Goal: Navigation & Orientation: Go to known website

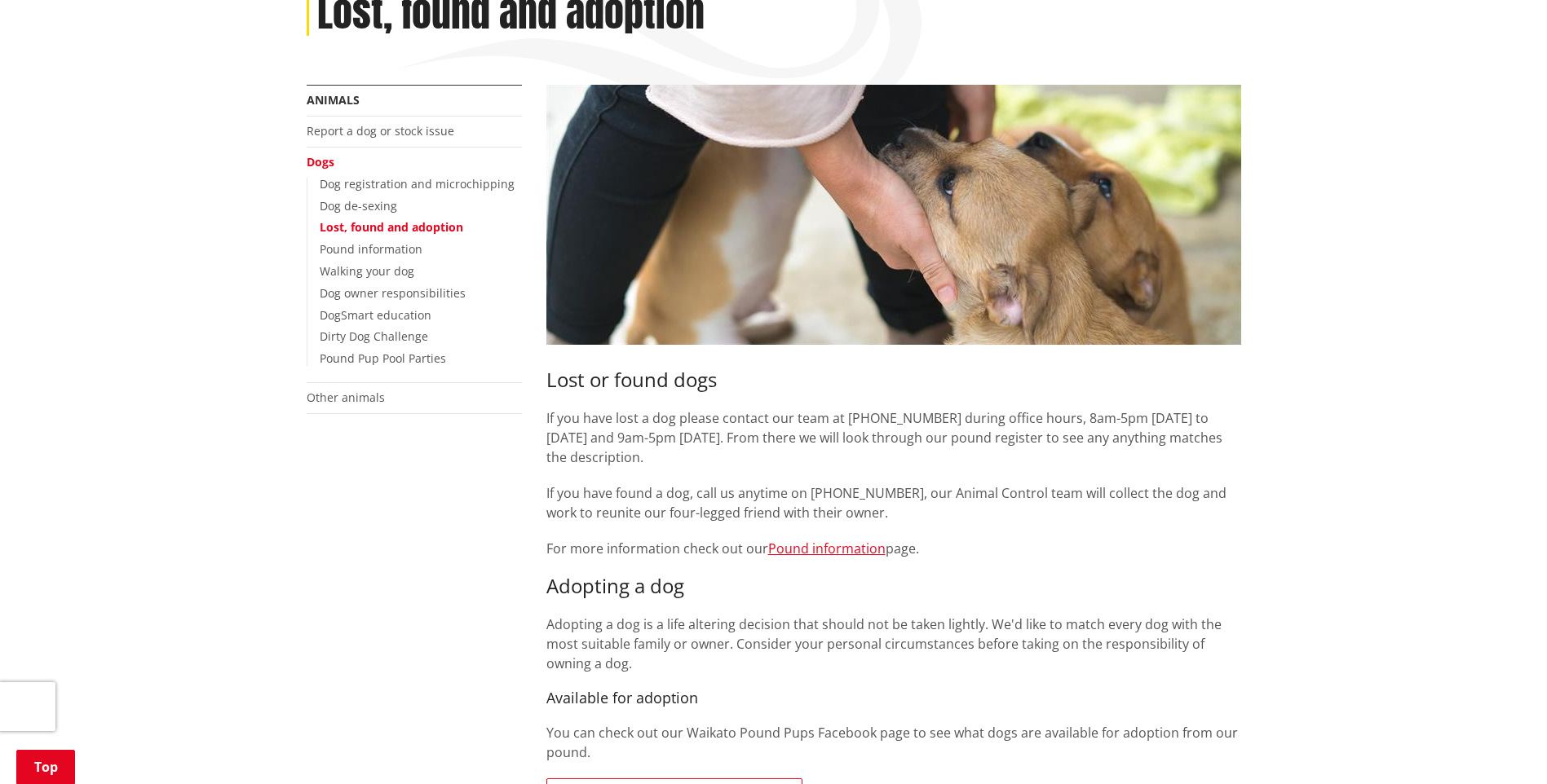
scroll to position [489, 0]
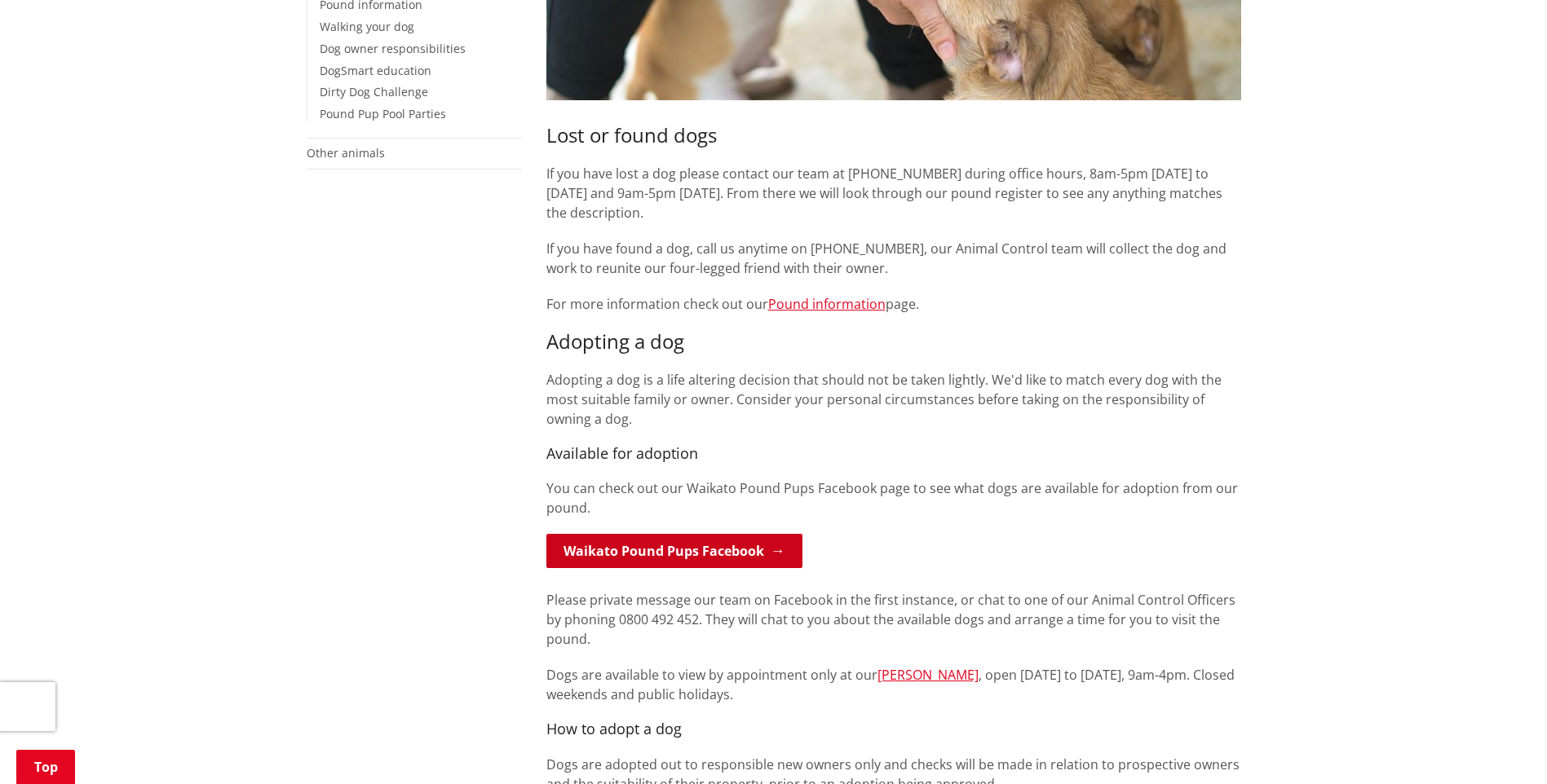
click at [693, 552] on link "Waikato Pound Pups Facebook" at bounding box center [675, 551] width 256 height 34
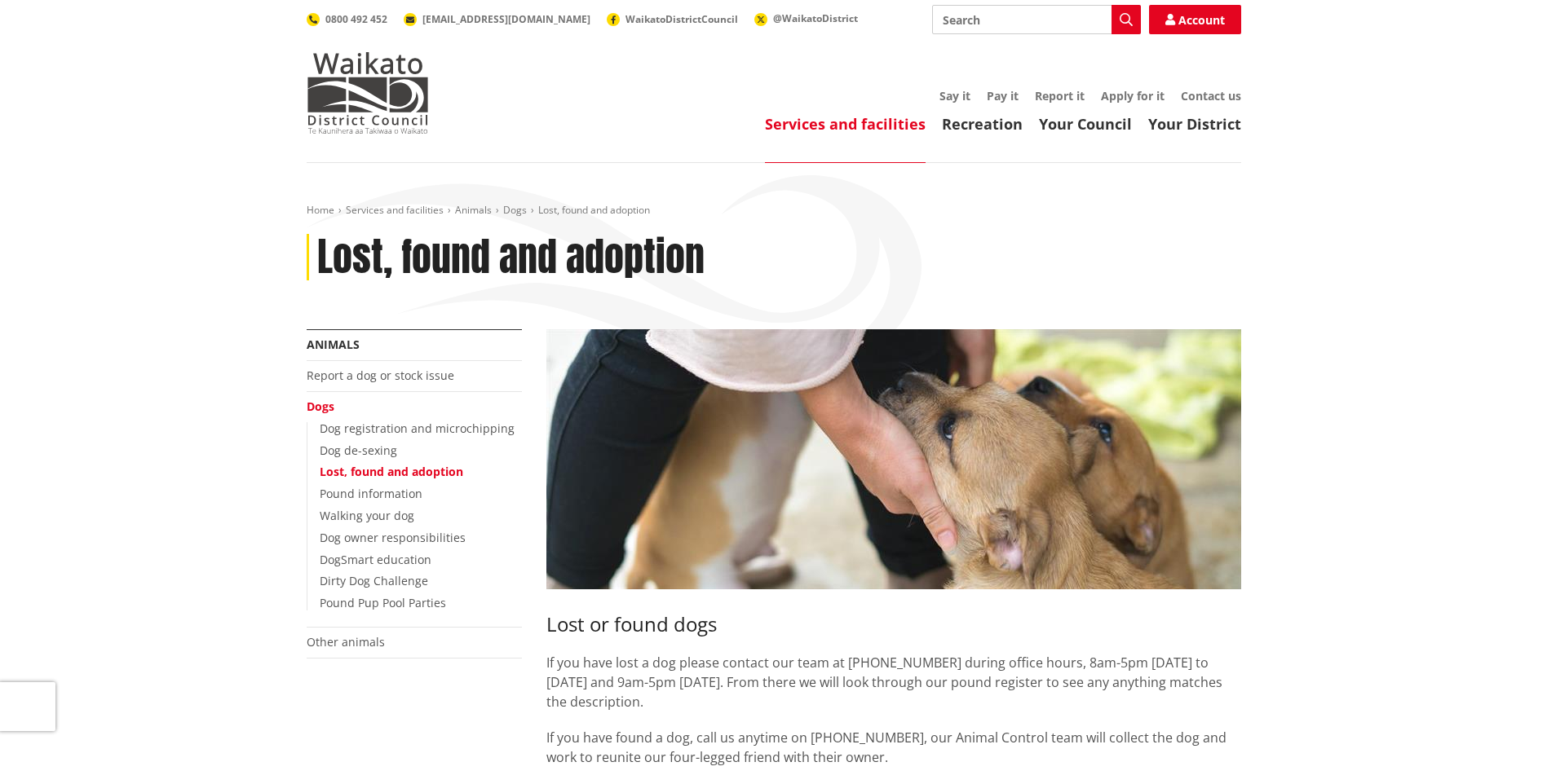
scroll to position [489, 0]
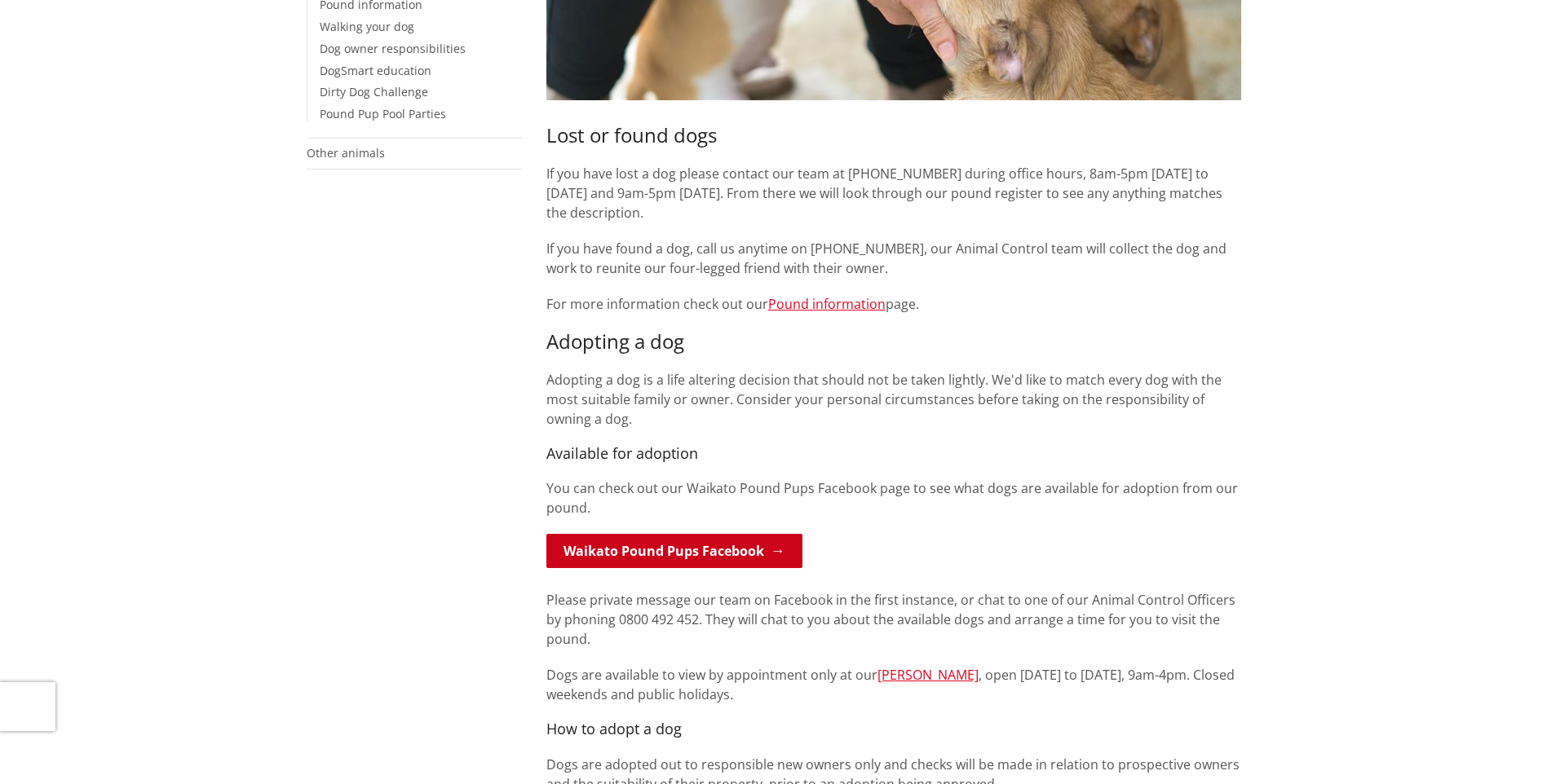
click at [684, 555] on link "Waikato Pound Pups Facebook" at bounding box center [675, 551] width 256 height 34
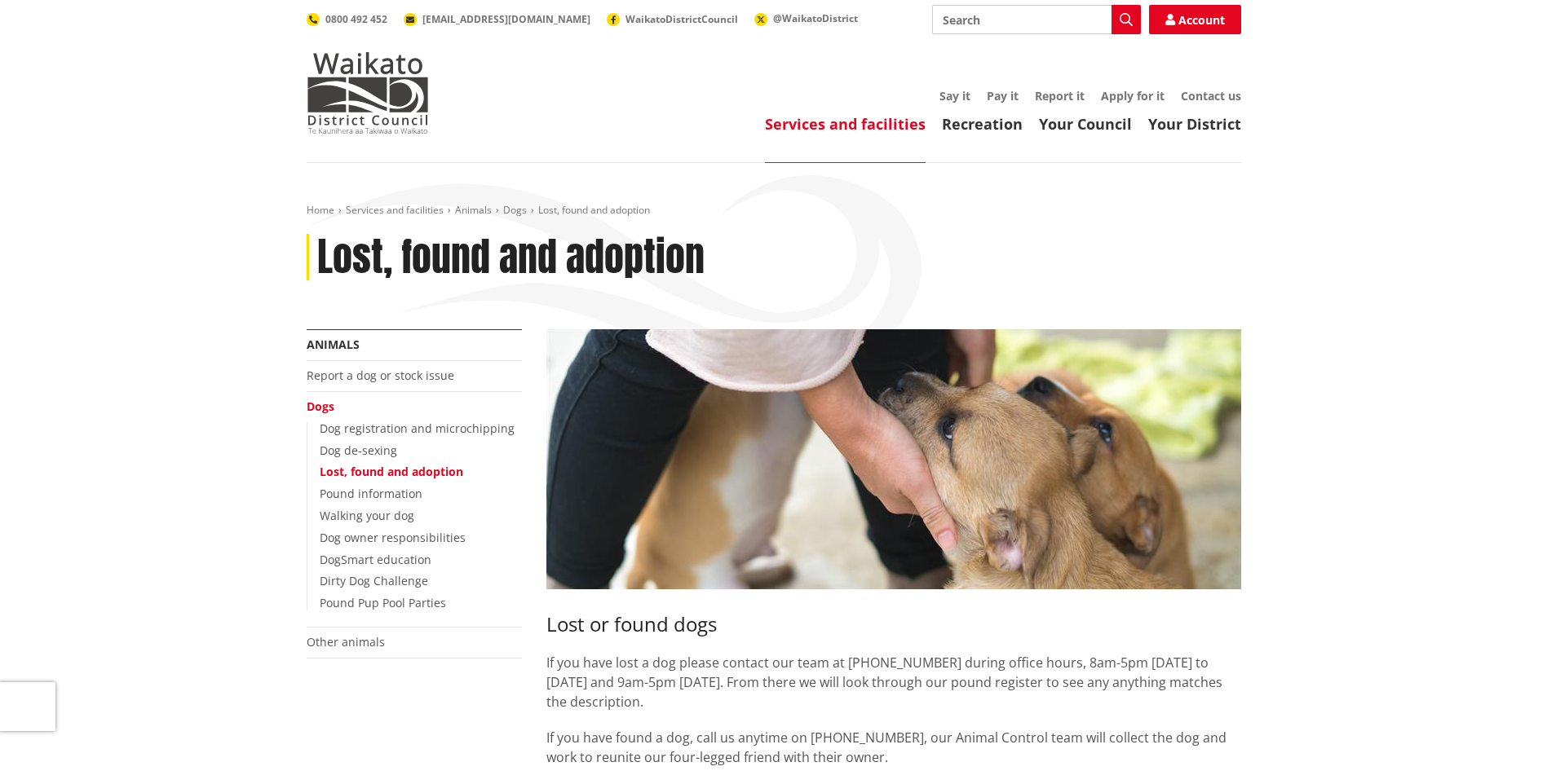
scroll to position [489, 0]
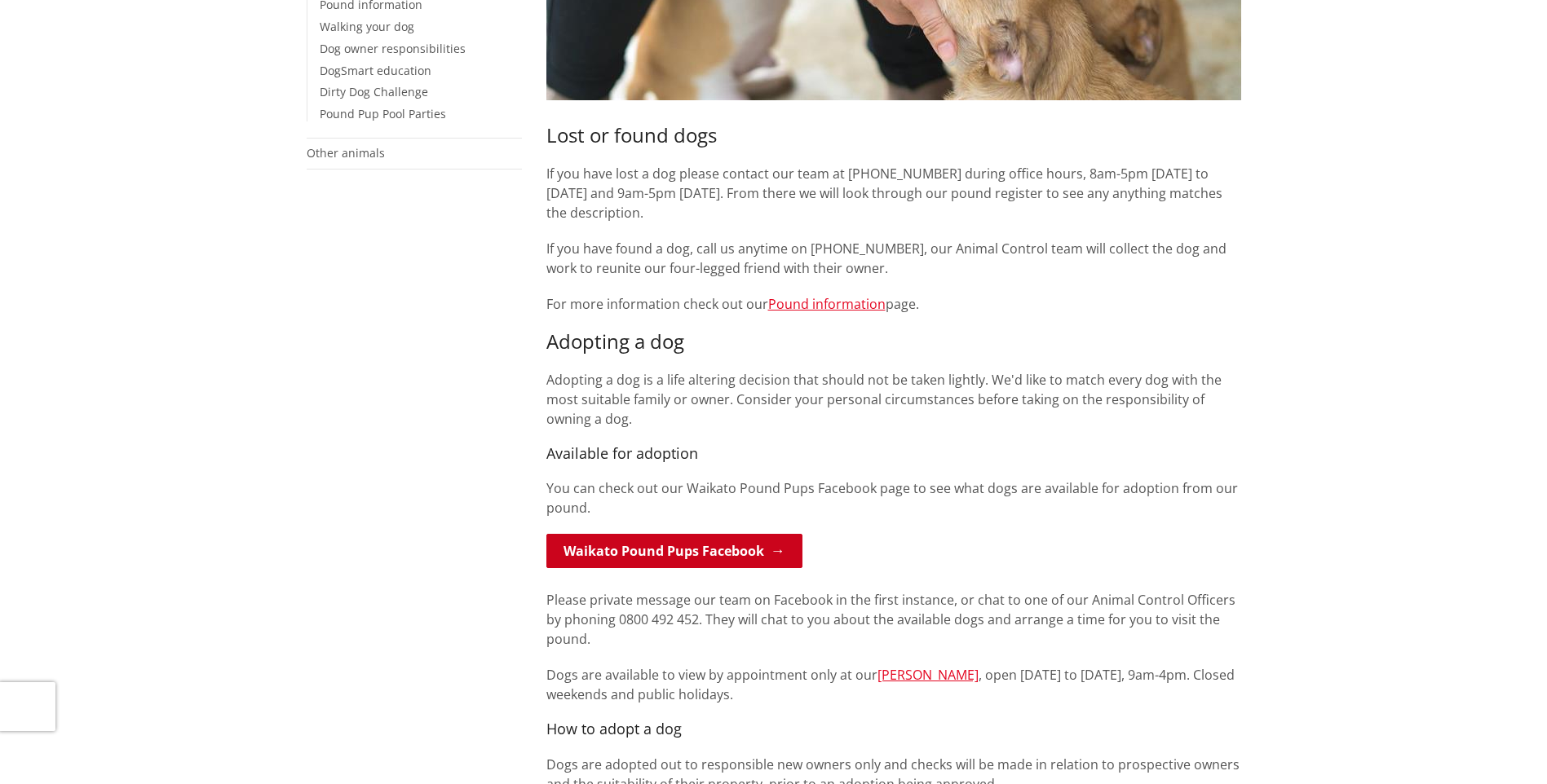
click at [630, 542] on link "Waikato Pound Pups Facebook" at bounding box center [675, 551] width 256 height 34
